Goal: Task Accomplishment & Management: Complete application form

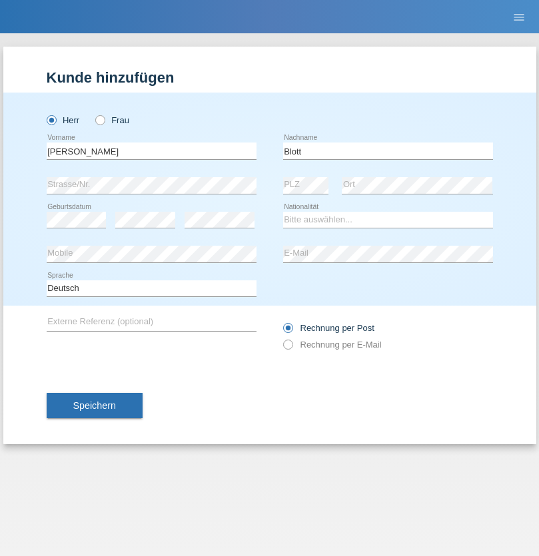
type input "Blott"
select select "DE"
select select "C"
select select "16"
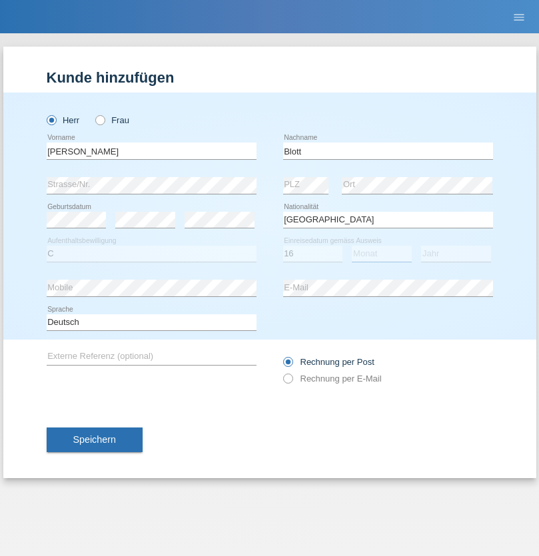
select select "03"
select select "2021"
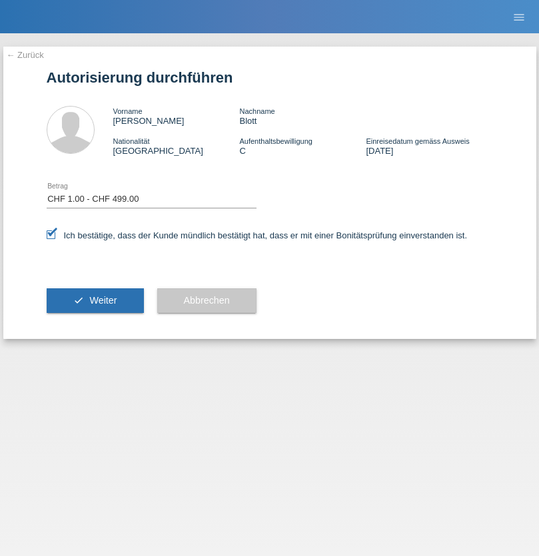
select select "1"
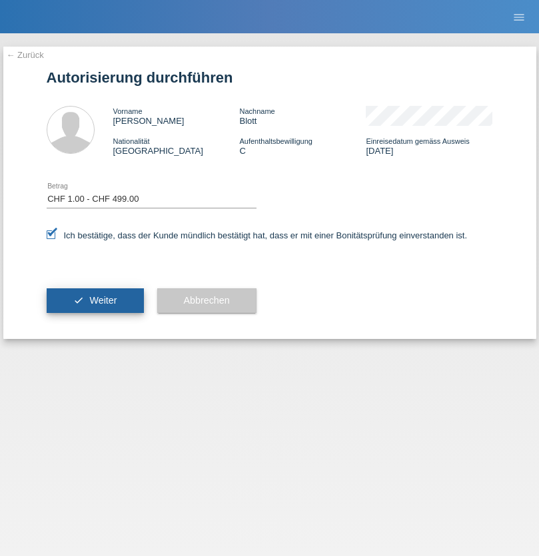
click at [95, 300] on span "Weiter" at bounding box center [102, 300] width 27 height 11
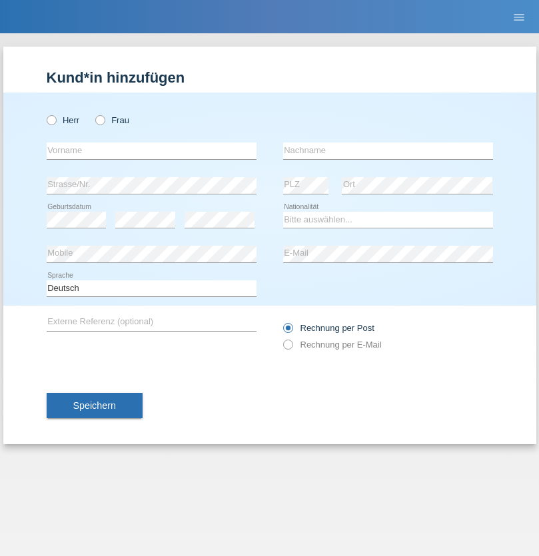
radio input "true"
click at [151, 150] on input "text" at bounding box center [152, 150] width 210 height 17
type input "[PERSON_NAME]"
click at [387, 150] on input "text" at bounding box center [388, 150] width 210 height 17
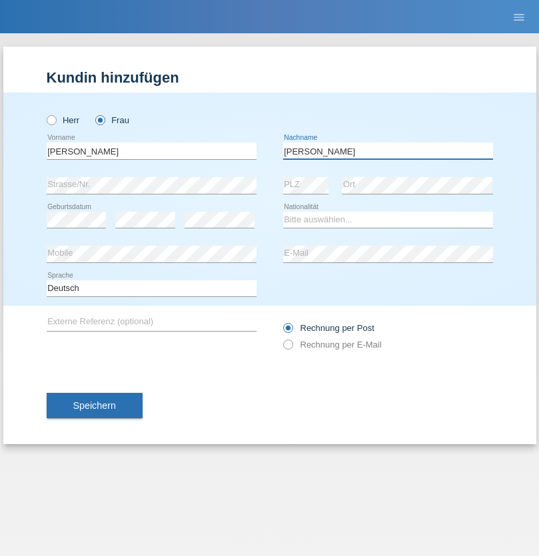
type input "[PERSON_NAME]"
select select "CH"
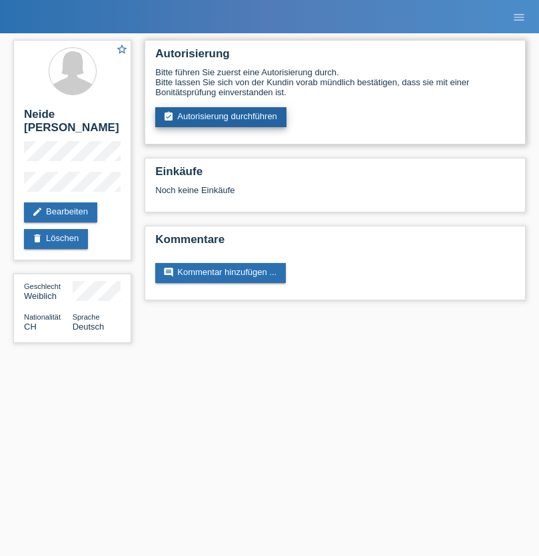
click at [221, 117] on link "assignment_turned_in Autorisierung durchführen" at bounding box center [220, 117] width 131 height 20
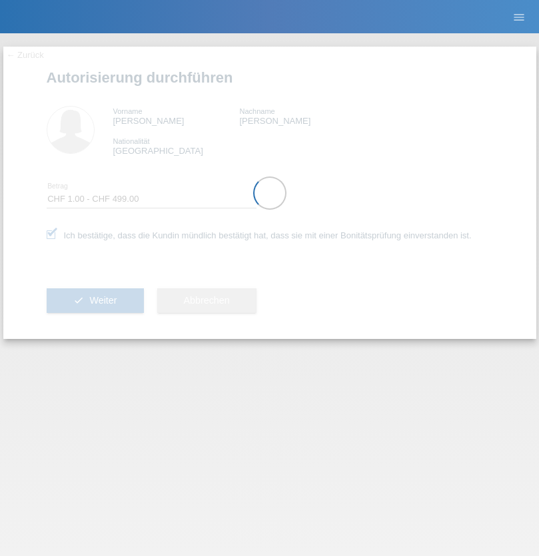
select select "1"
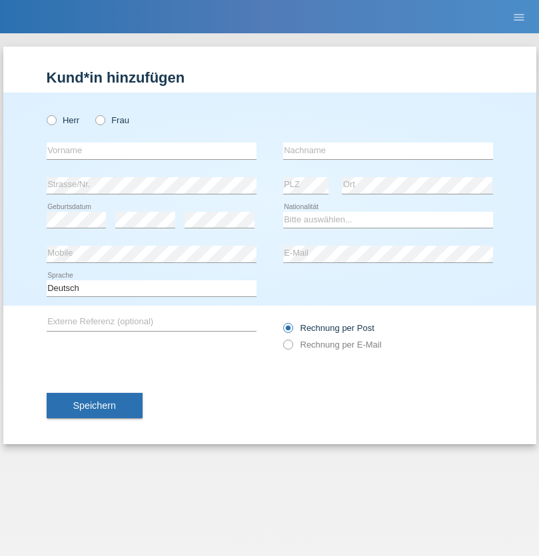
radio input "true"
click at [151, 150] on input "text" at bounding box center [152, 150] width 210 height 17
type input "Meire suzana"
click at [387, 150] on input "text" at bounding box center [388, 150] width 210 height 17
type input "Araujo Sohet"
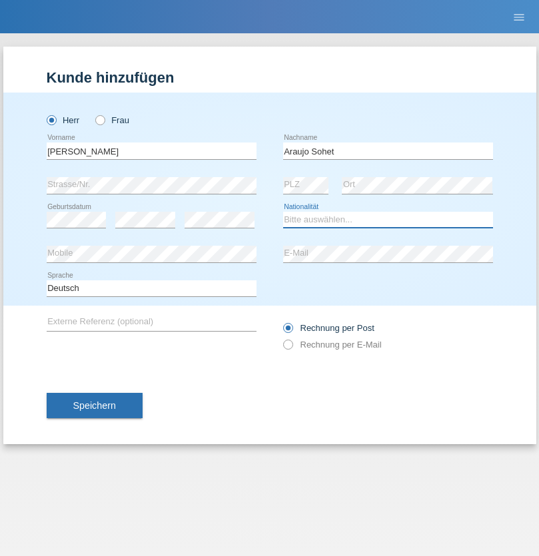
select select "CH"
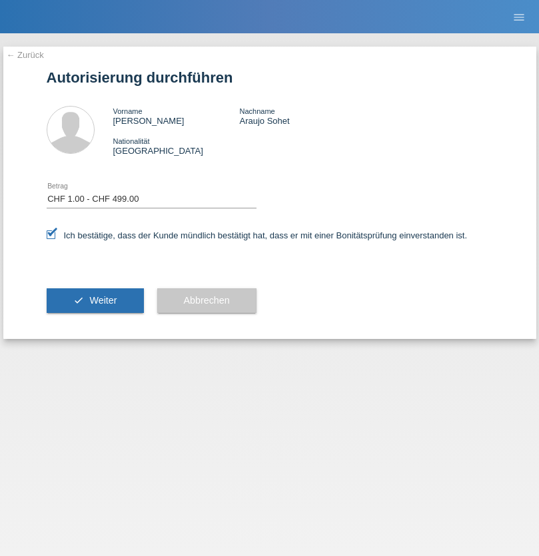
select select "1"
click at [95, 300] on span "Weiter" at bounding box center [102, 300] width 27 height 11
